Goal: Register for event/course

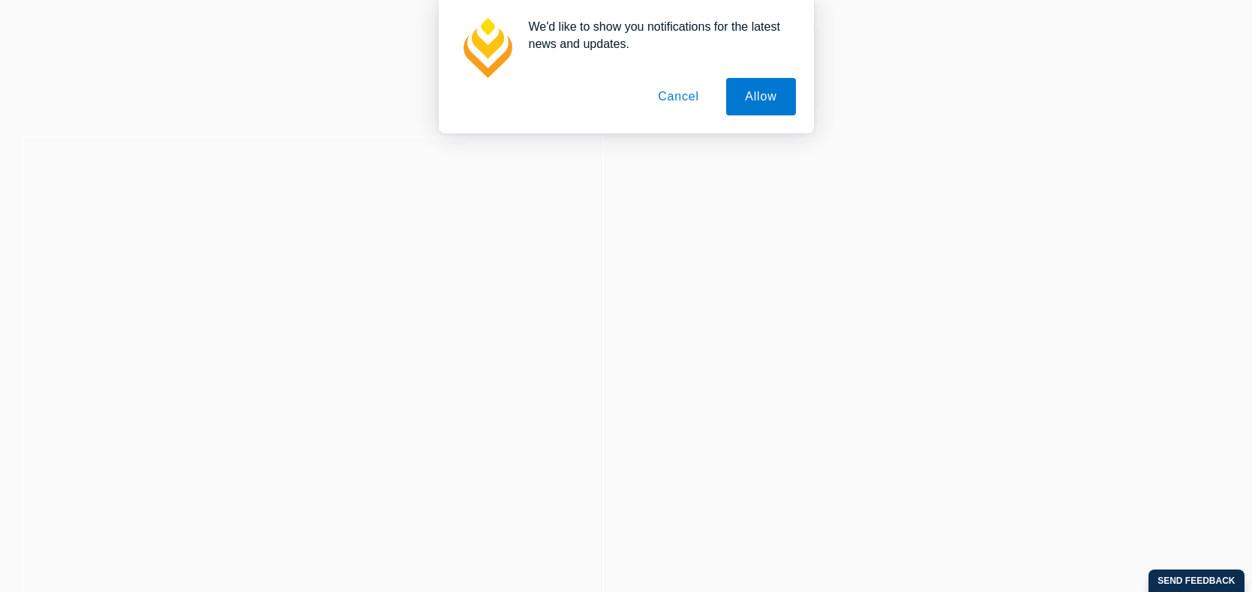
drag, startPoint x: 683, startPoint y: 100, endPoint x: 514, endPoint y: 61, distance: 173.8
click at [682, 100] on button "Cancel" at bounding box center [678, 96] width 79 height 37
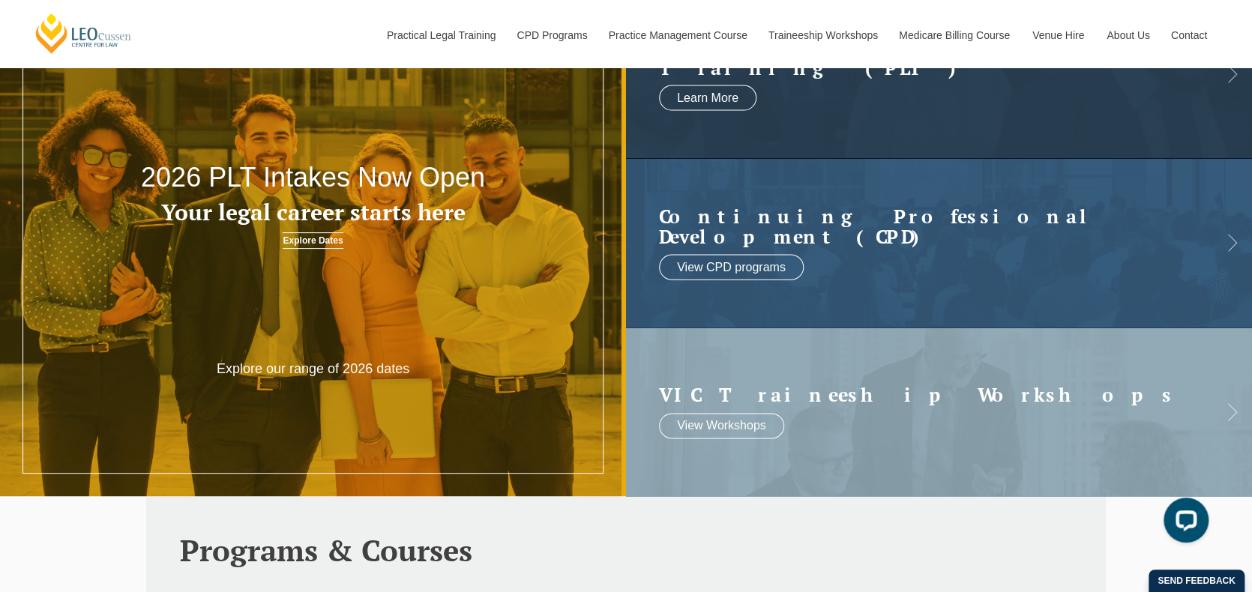
scroll to position [129, 0]
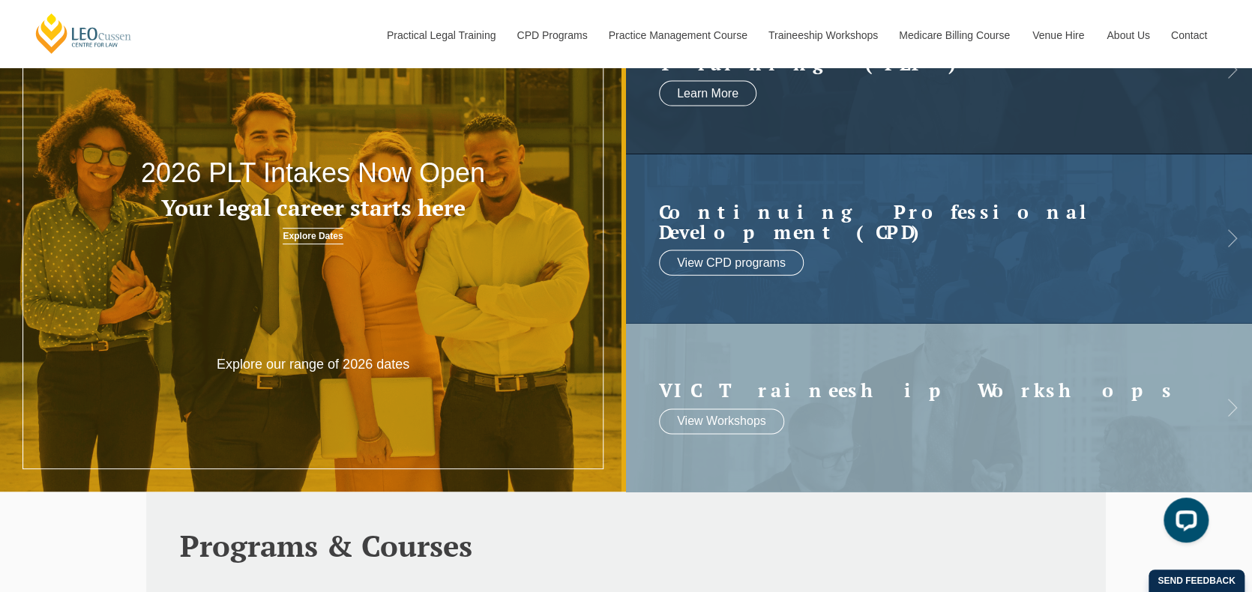
drag, startPoint x: 127, startPoint y: 163, endPoint x: 478, endPoint y: 201, distance: 352.3
click at [481, 202] on header "2026 PLT Intakes Now Open Your legal career starts here Explore Dates" at bounding box center [313, 146] width 626 height 227
drag, startPoint x: 436, startPoint y: 210, endPoint x: 150, endPoint y: 172, distance: 289.0
click at [151, 172] on header "2026 PLT Intakes Now Open Your legal career starts here Explore Dates" at bounding box center [313, 146] width 626 height 227
drag, startPoint x: 208, startPoint y: 168, endPoint x: 232, endPoint y: 223, distance: 59.8
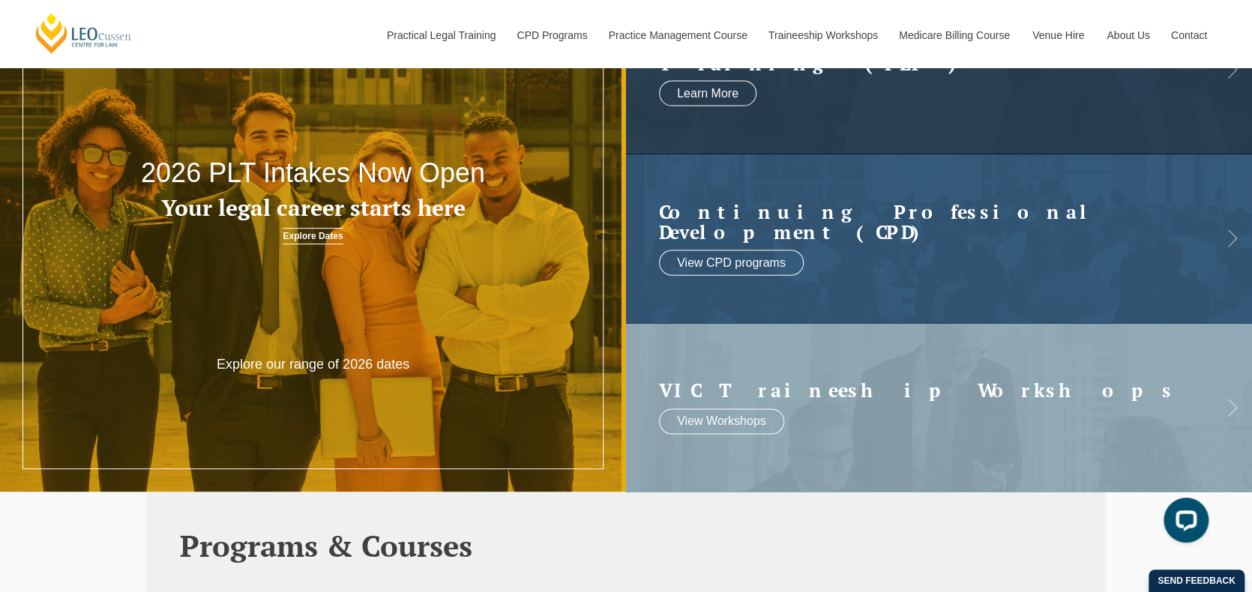
click at [232, 223] on header "2026 PLT Intakes Now Open Your legal career starts here Explore Dates" at bounding box center [313, 146] width 626 height 227
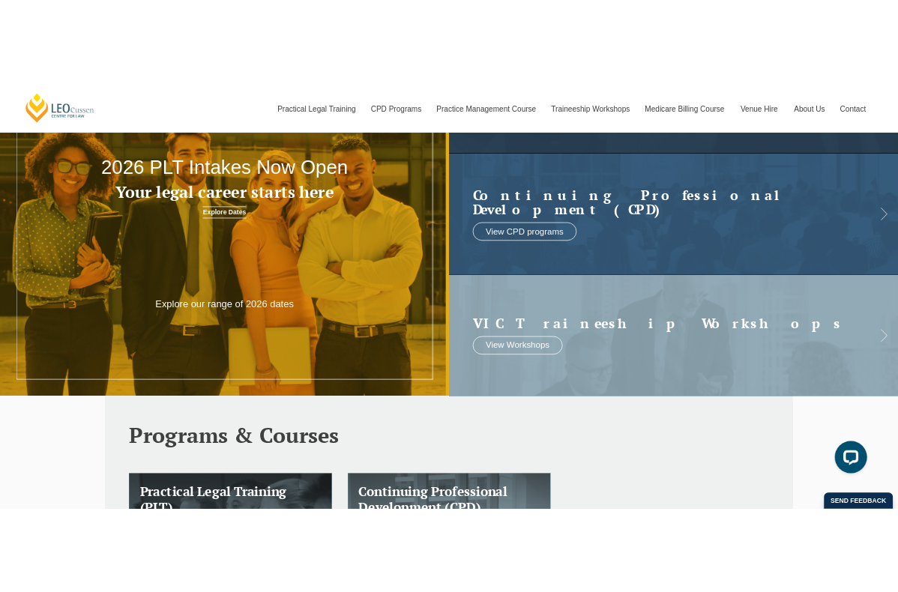
scroll to position [0, 0]
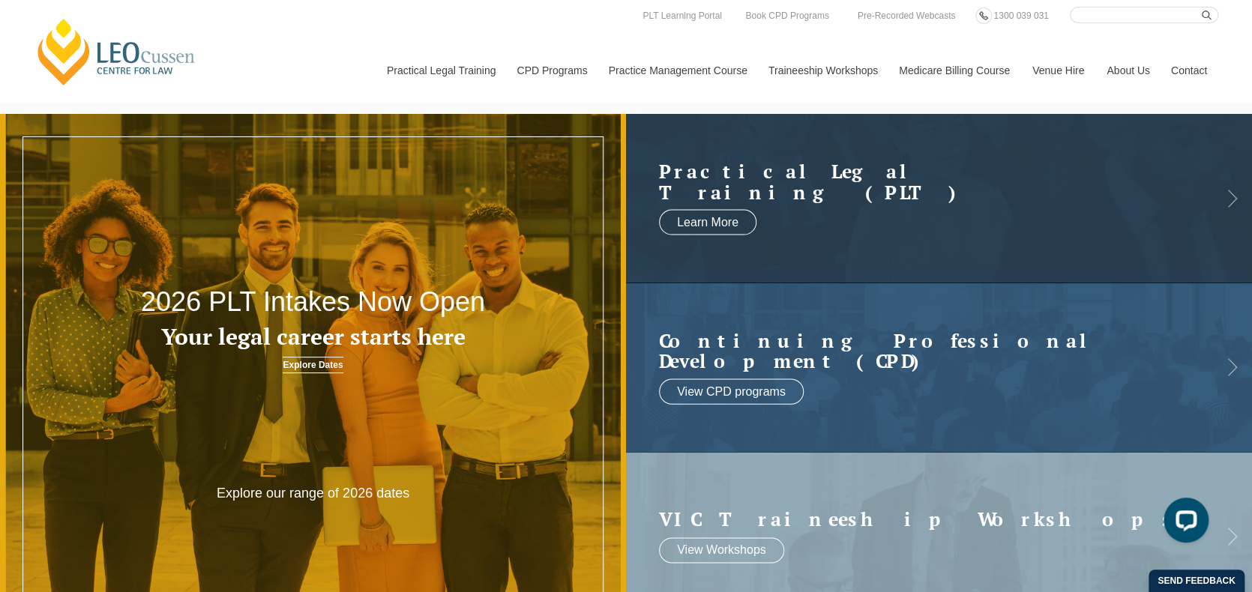
drag, startPoint x: 241, startPoint y: 301, endPoint x: 157, endPoint y: 301, distance: 84.8
click at [157, 301] on h2 "2026 PLT Intakes Now Open" at bounding box center [313, 302] width 376 height 30
drag, startPoint x: 256, startPoint y: 300, endPoint x: 231, endPoint y: 322, distance: 32.9
click at [162, 461] on li "2026 PLT Intakes Now Open Your legal career starts here Explore Dates Explore o…" at bounding box center [313, 367] width 626 height 507
click at [232, 262] on header "2026 PLT Intakes Now Open Your legal career starts here Explore Dates" at bounding box center [313, 275] width 626 height 227
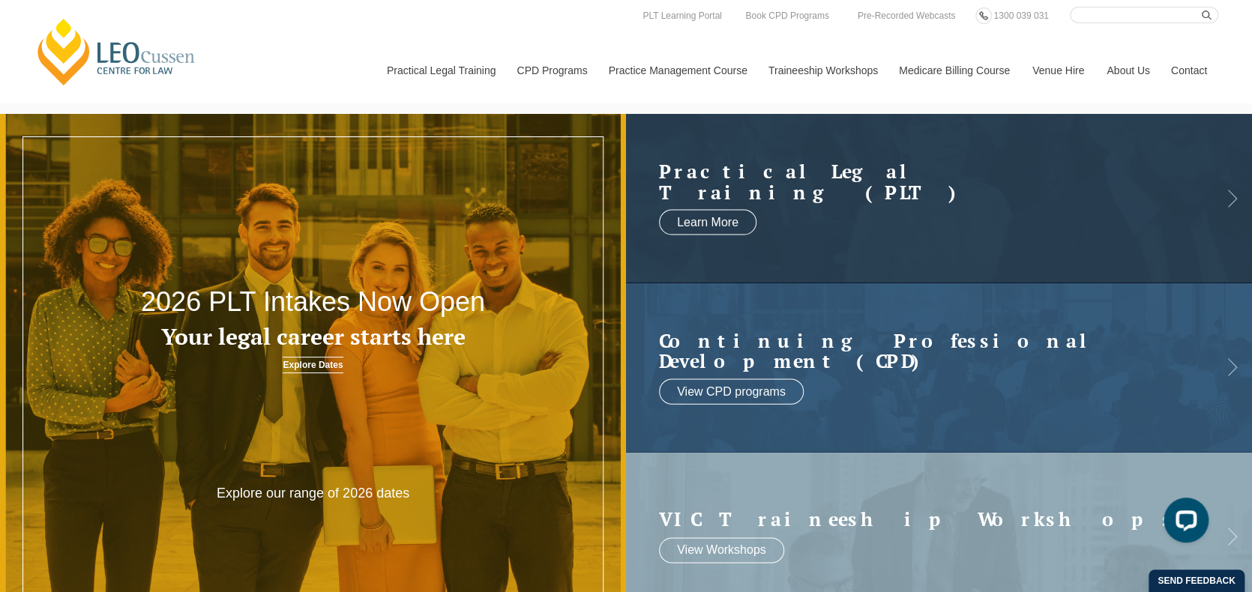
drag, startPoint x: 243, startPoint y: 299, endPoint x: 252, endPoint y: 310, distance: 14.4
click at [243, 352] on header "2026 PLT Intakes Now Open Your legal career starts here Explore Dates" at bounding box center [313, 275] width 626 height 227
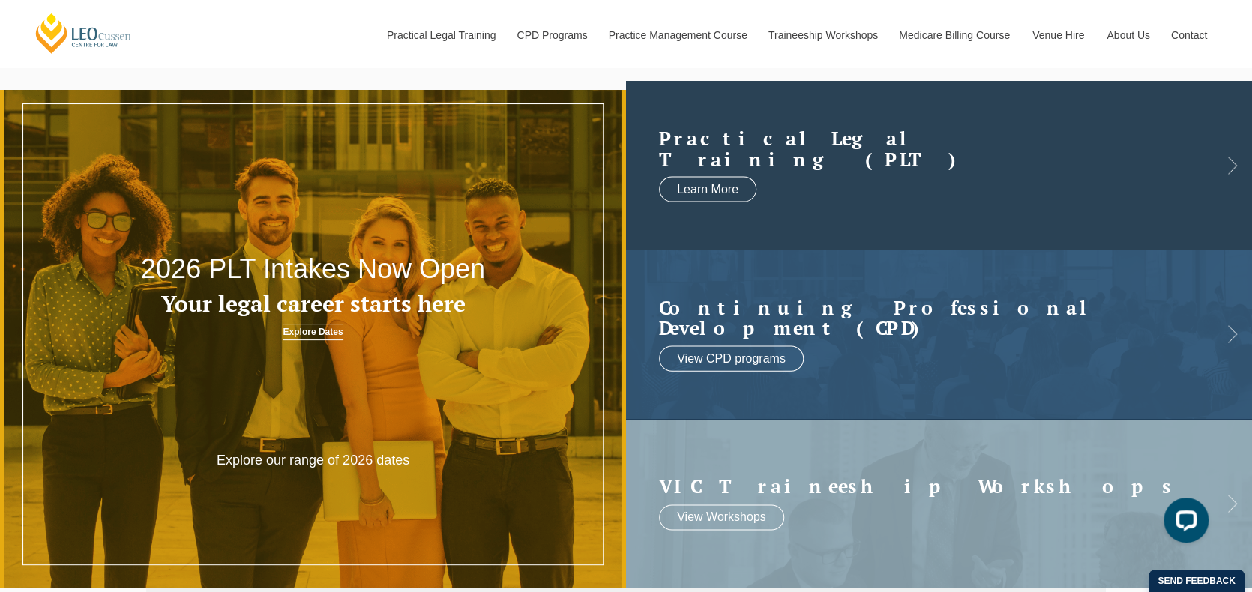
scroll to position [27, 0]
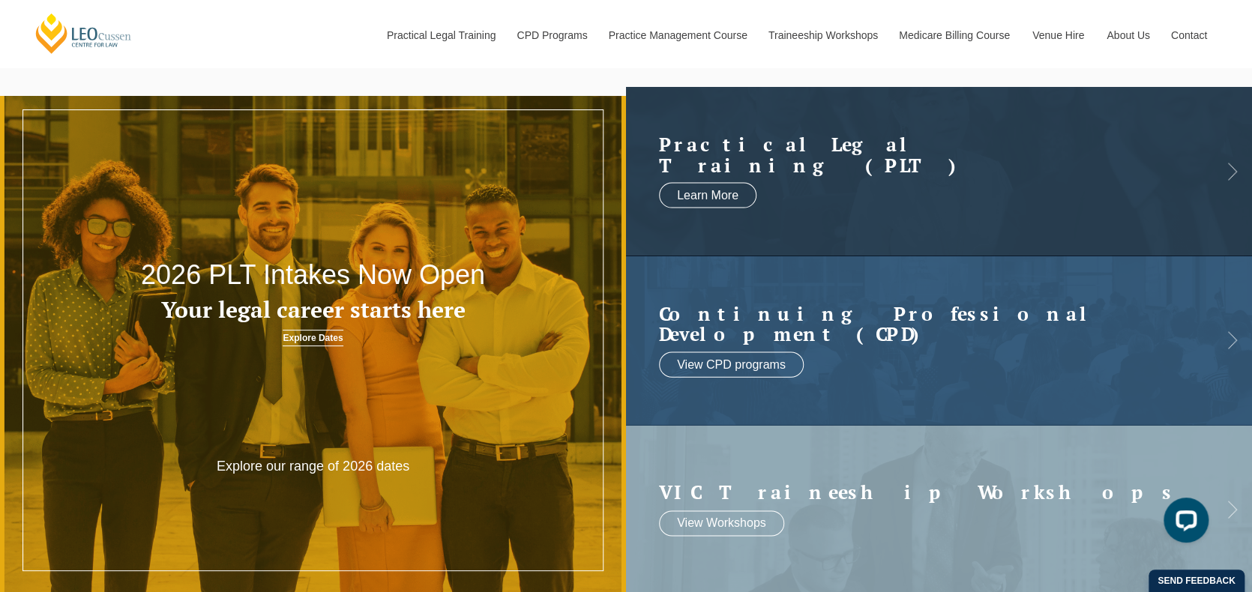
drag, startPoint x: 107, startPoint y: 269, endPoint x: 501, endPoint y: 316, distance: 396.6
click at [514, 320] on header "2026 PLT Intakes Now Open Your legal career starts here Explore Dates" at bounding box center [313, 248] width 626 height 227
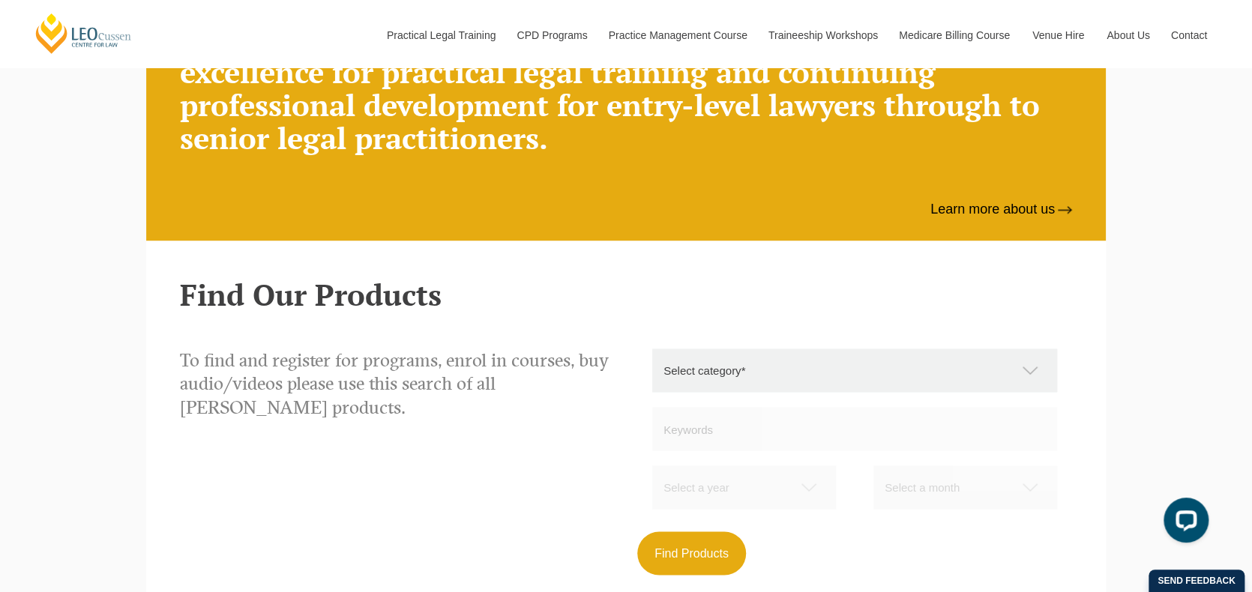
scroll to position [1290, 0]
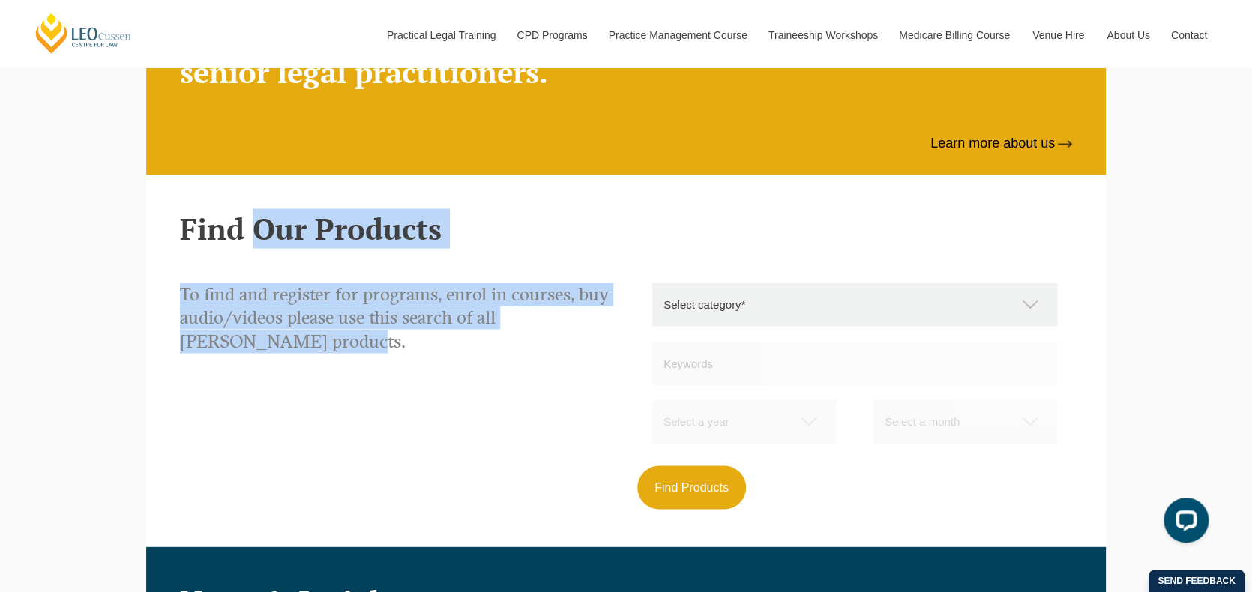
drag, startPoint x: 184, startPoint y: 226, endPoint x: 624, endPoint y: 338, distance: 453.5
click at [624, 338] on section "Find Our Products To find and register for programs, enrol in courses, buy audi…" at bounding box center [626, 361] width 960 height 372
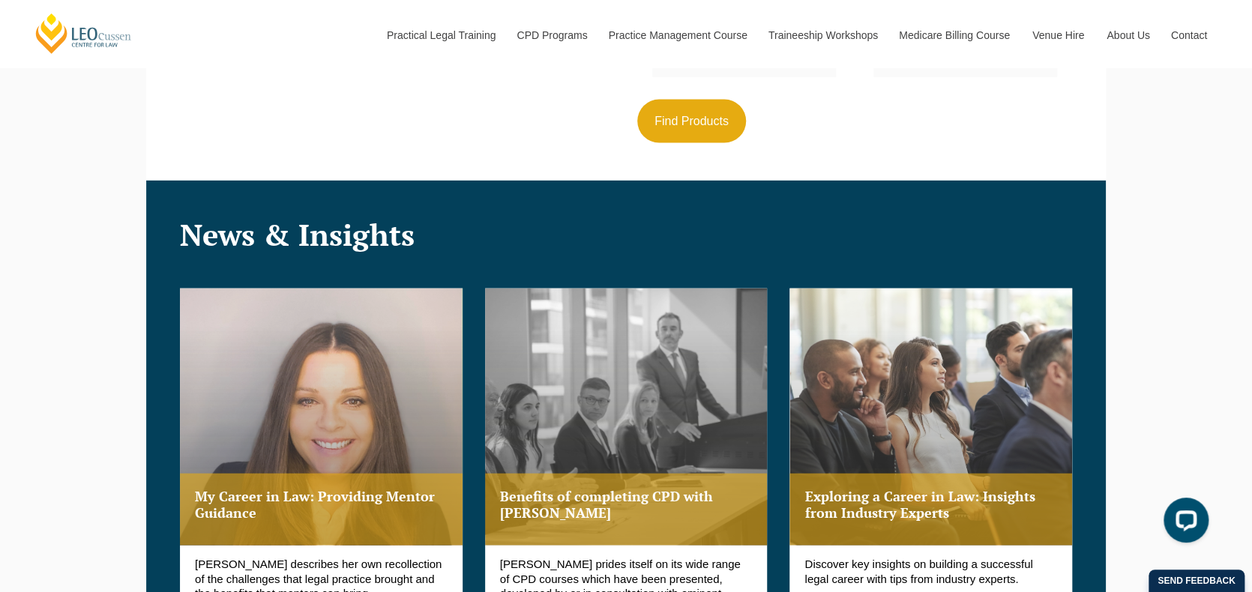
scroll to position [1686, 0]
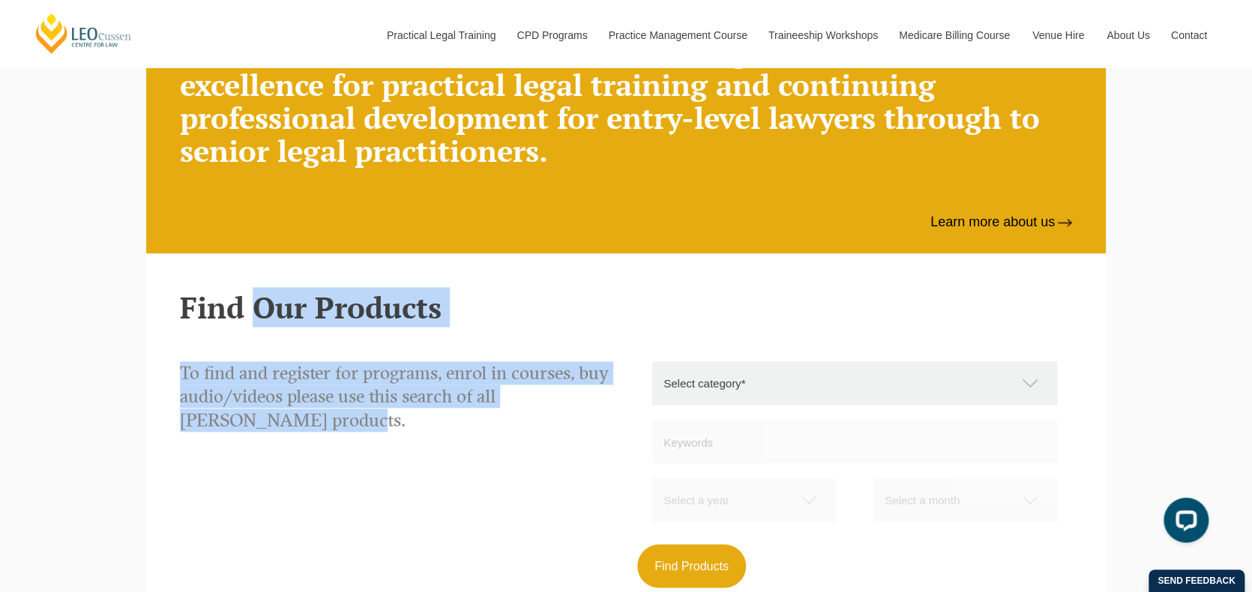
click at [447, 303] on h2 "Find Our Products" at bounding box center [626, 307] width 892 height 33
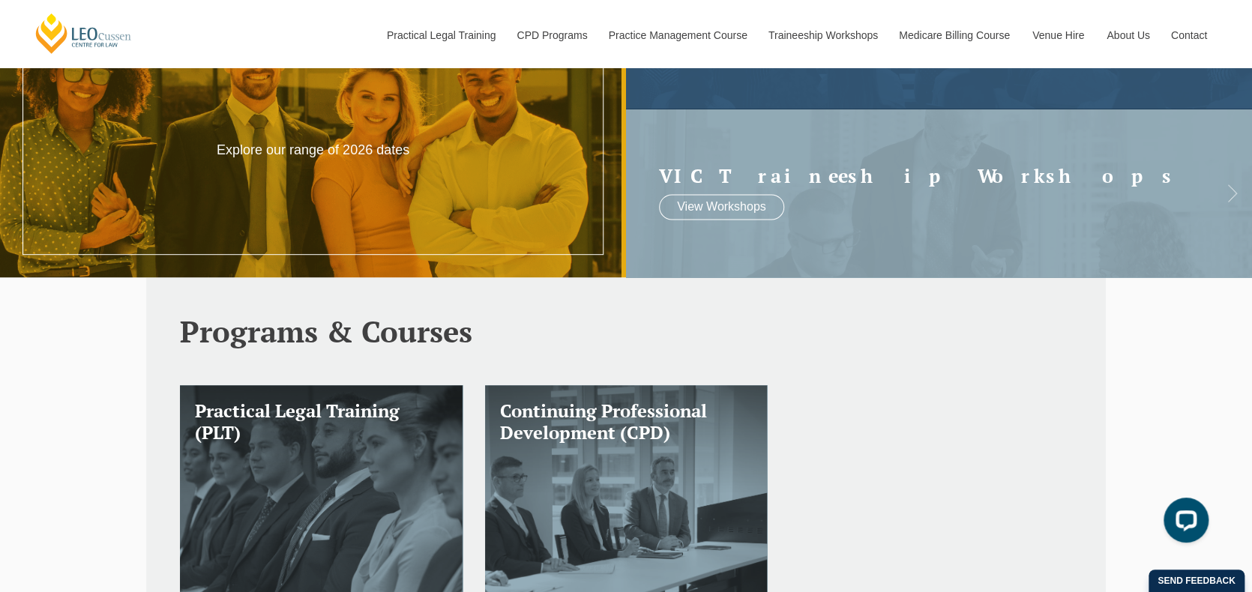
scroll to position [0, 0]
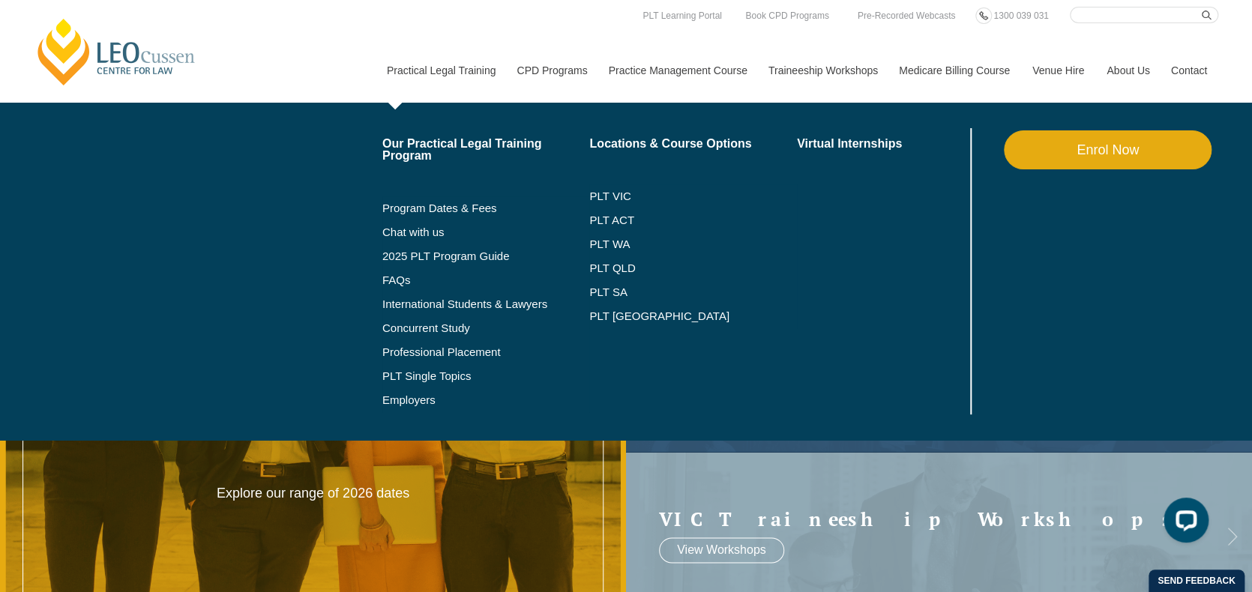
click at [424, 67] on link "Practical Legal Training" at bounding box center [441, 70] width 130 height 64
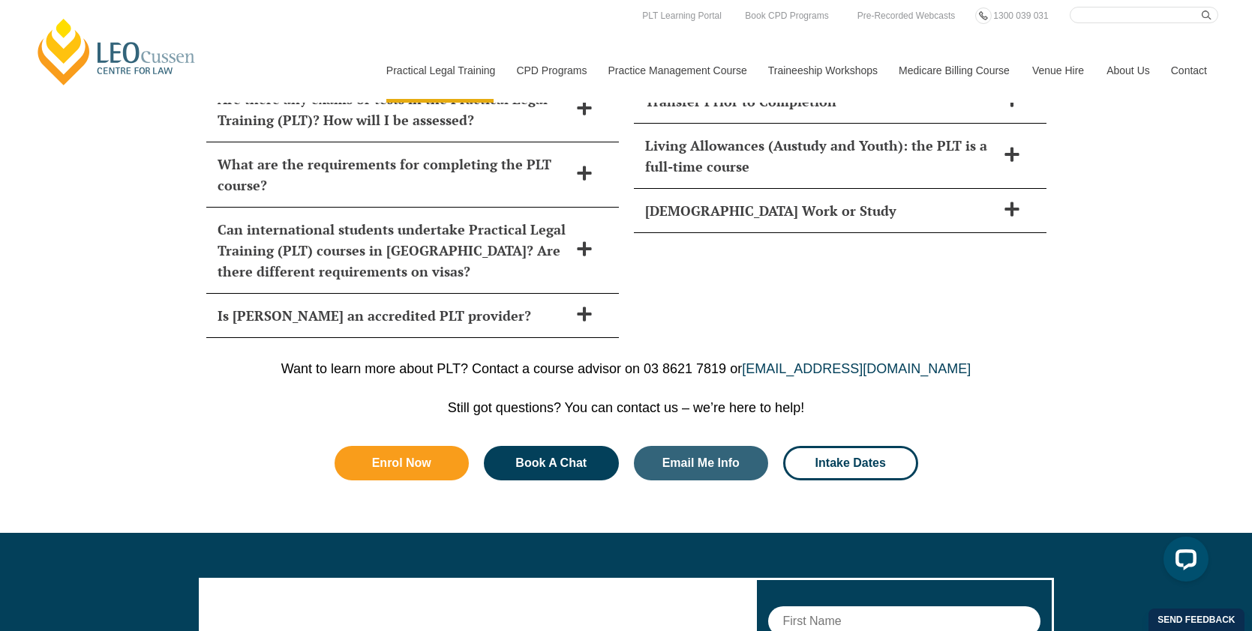
scroll to position [6753, 0]
